Goal: Transaction & Acquisition: Purchase product/service

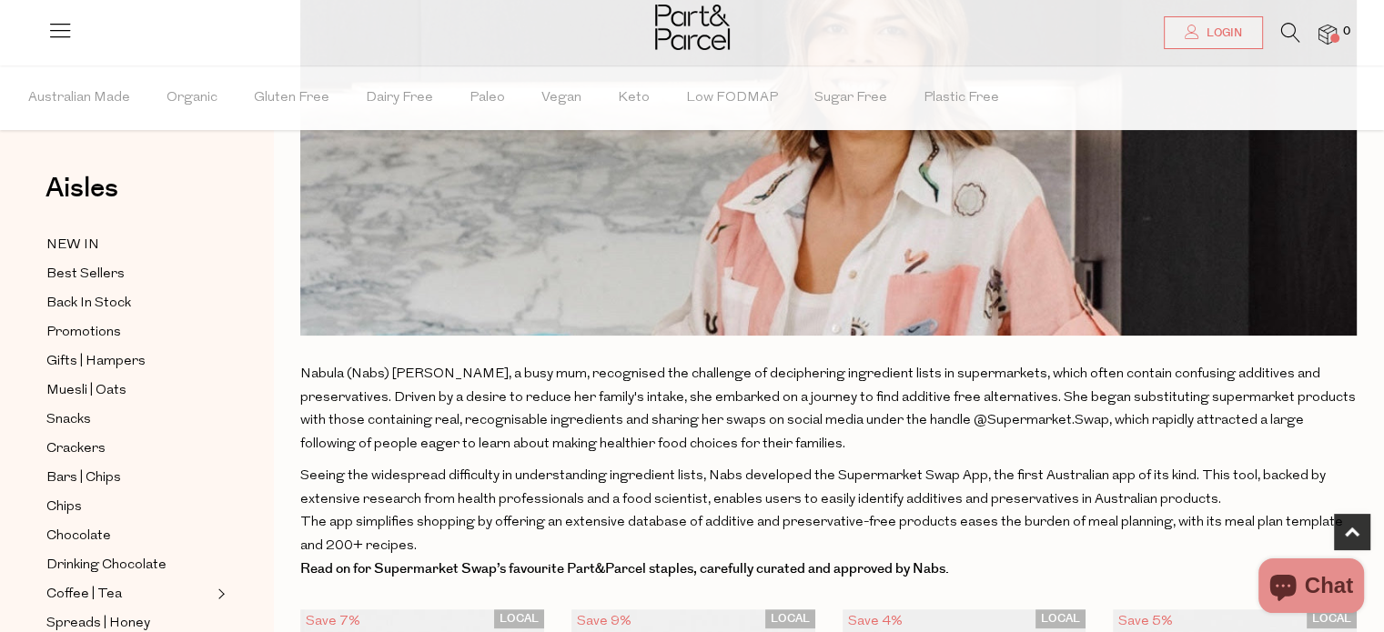
scroll to position [756, 0]
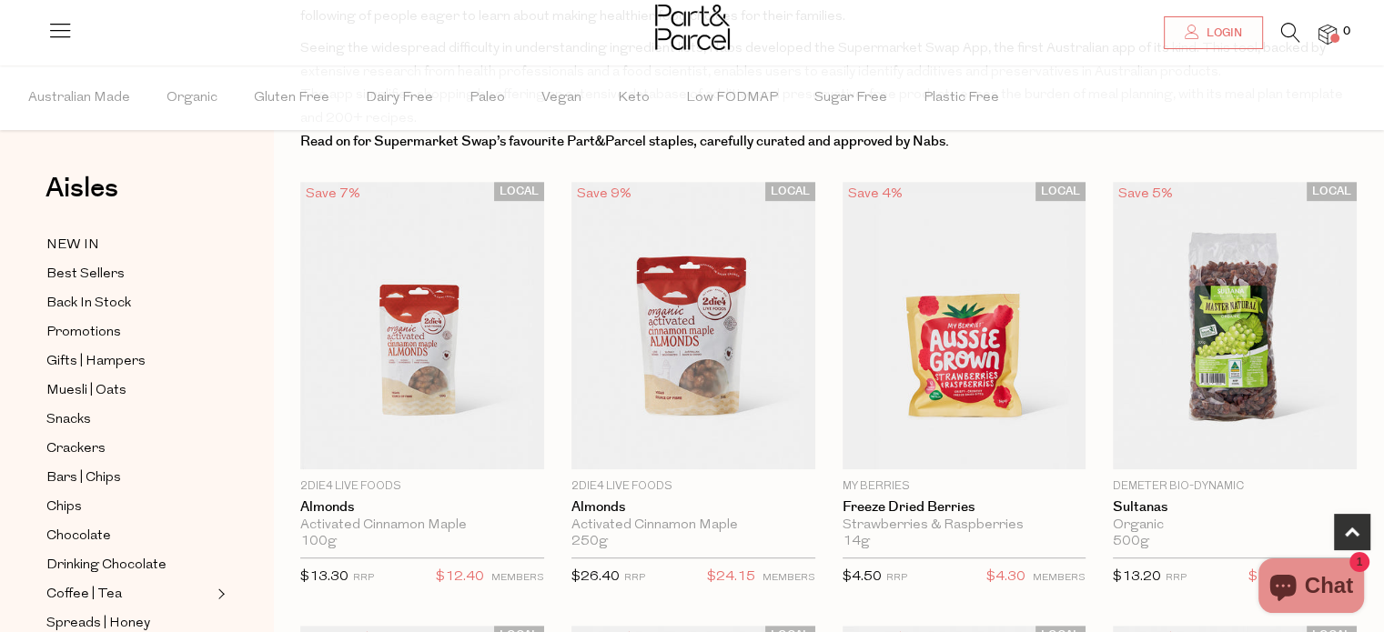
click at [1285, 30] on icon at bounding box center [1290, 33] width 19 height 20
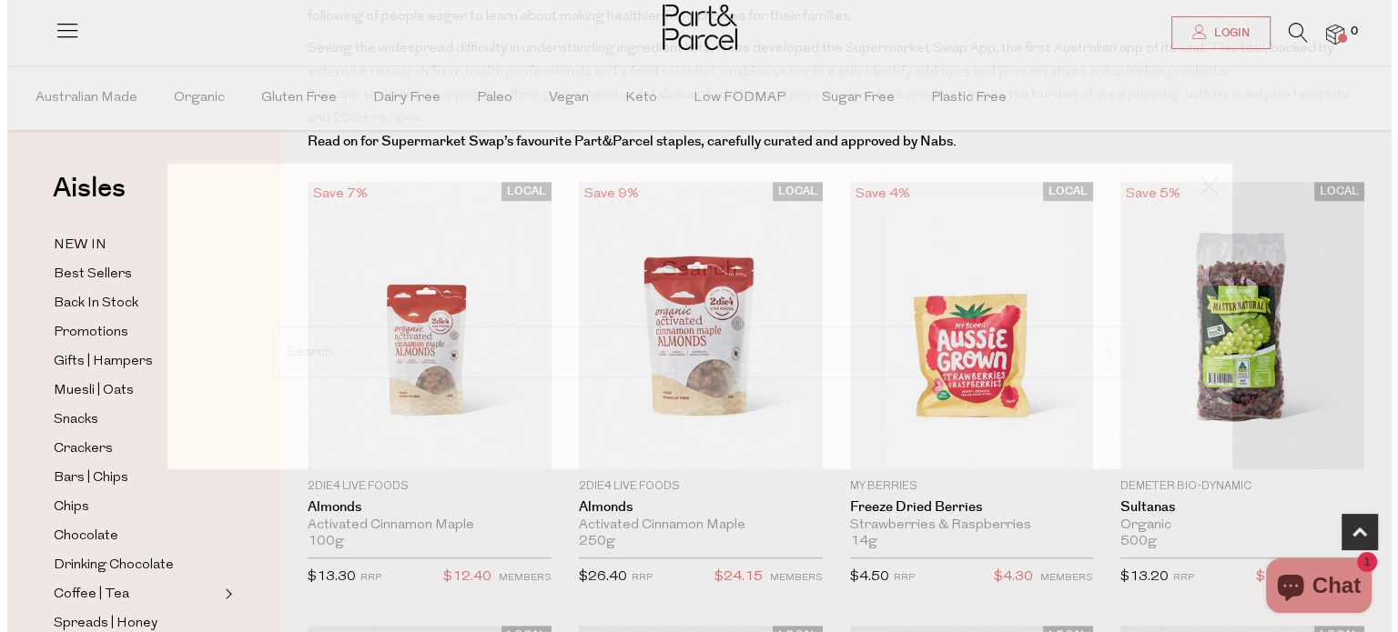
scroll to position [762, 0]
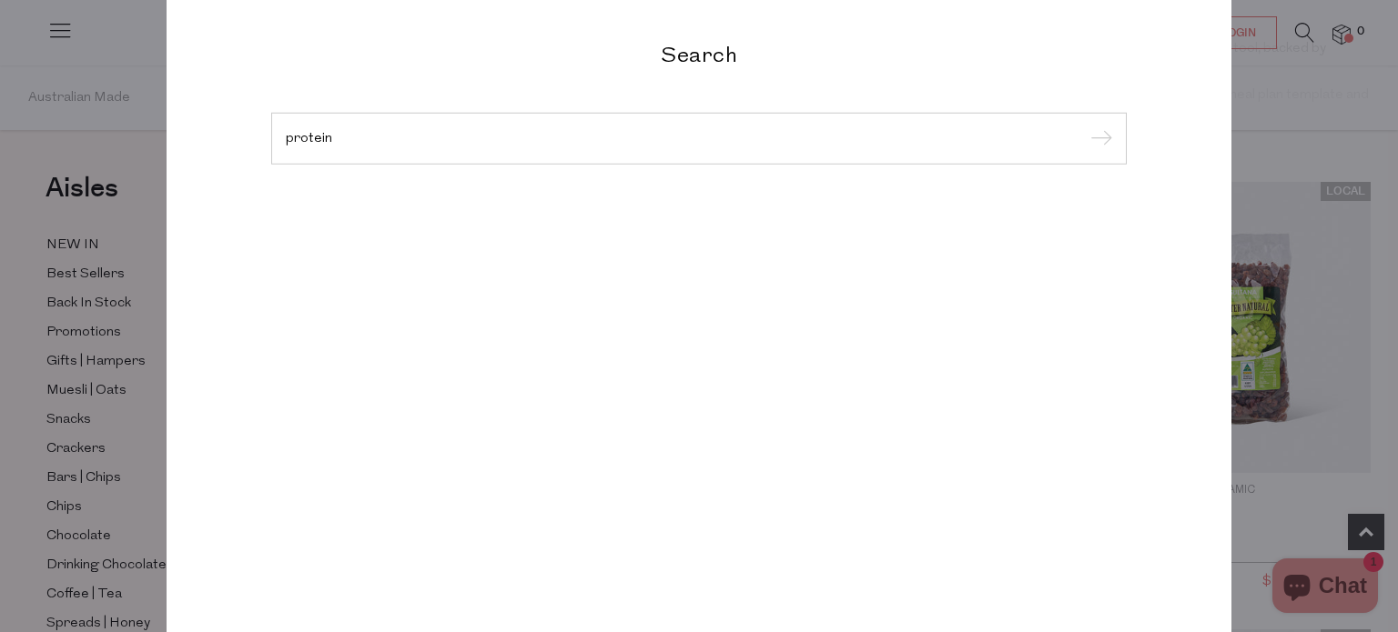
type input "protein"
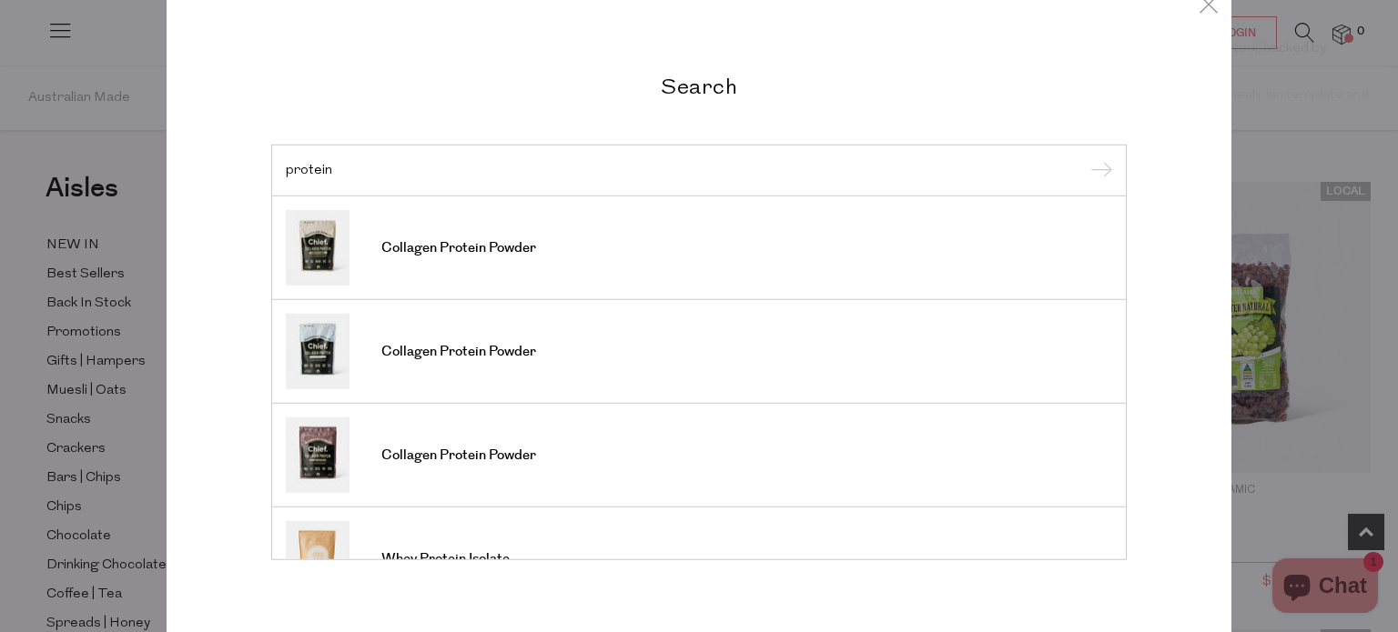
scroll to position [18, 0]
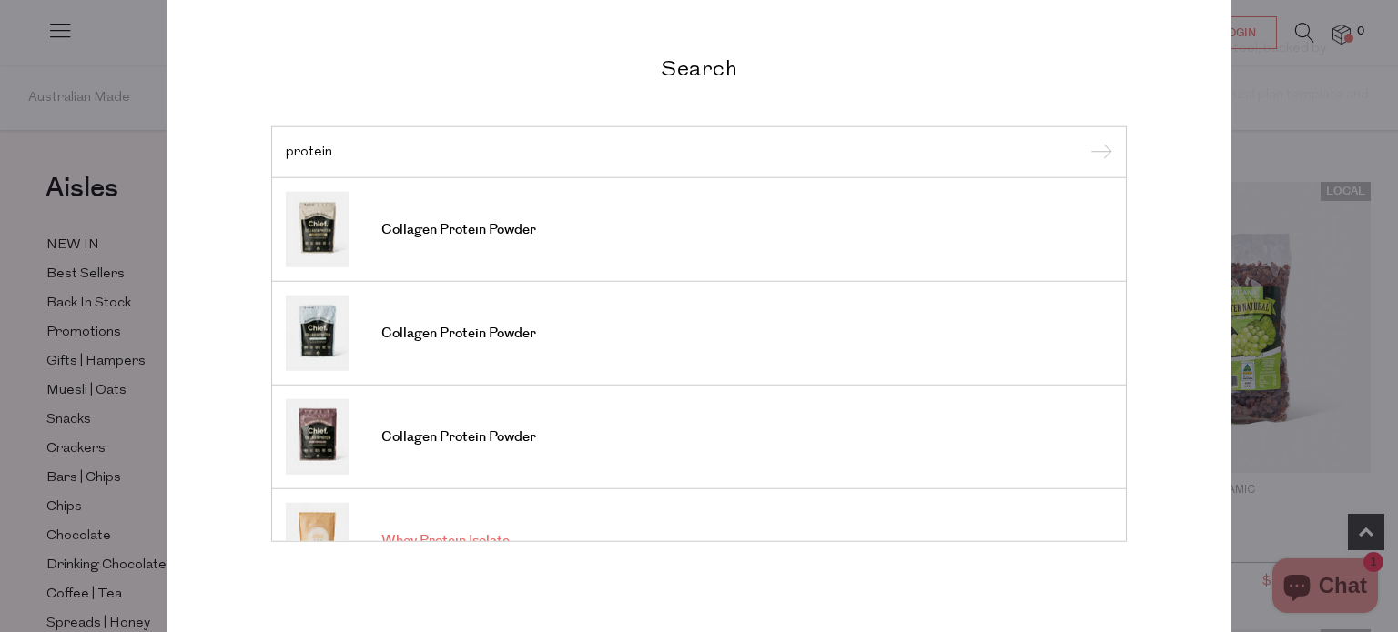
click at [315, 510] on img at bounding box center [318, 541] width 64 height 76
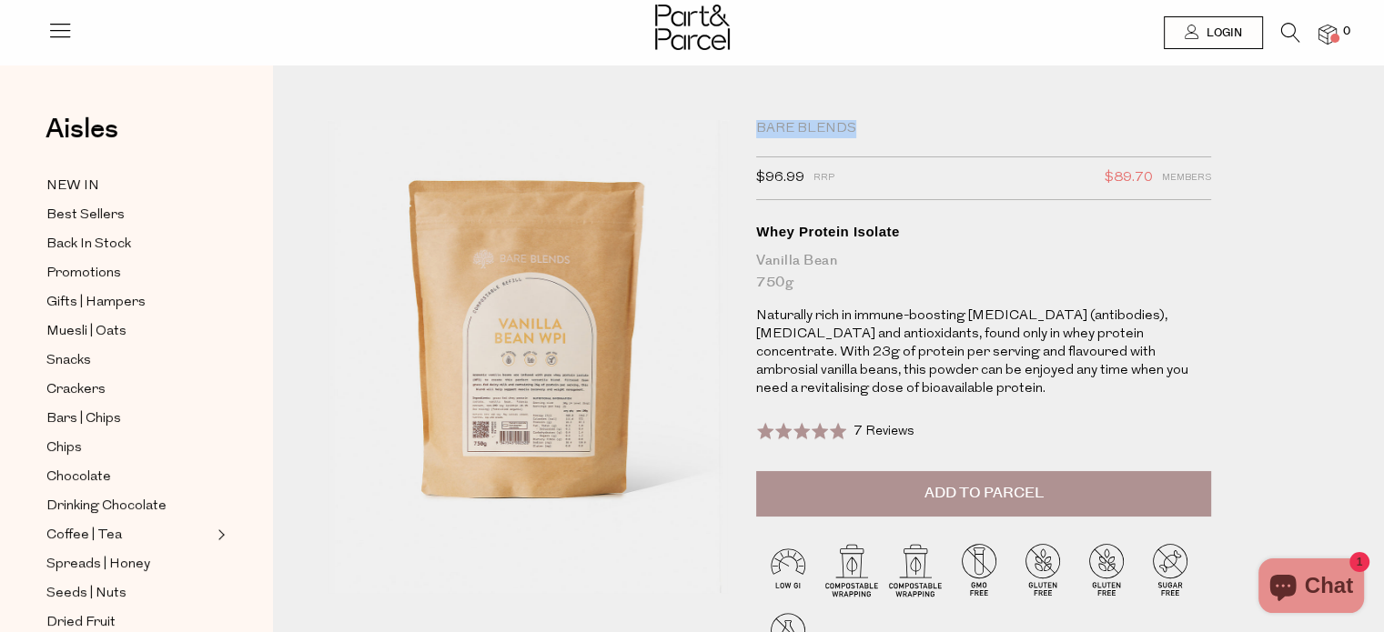
drag, startPoint x: 893, startPoint y: 127, endPoint x: 757, endPoint y: 126, distance: 135.6
click at [757, 126] on div "Bare Blends" at bounding box center [983, 129] width 455 height 18
